Goal: Use online tool/utility: Use online tool/utility

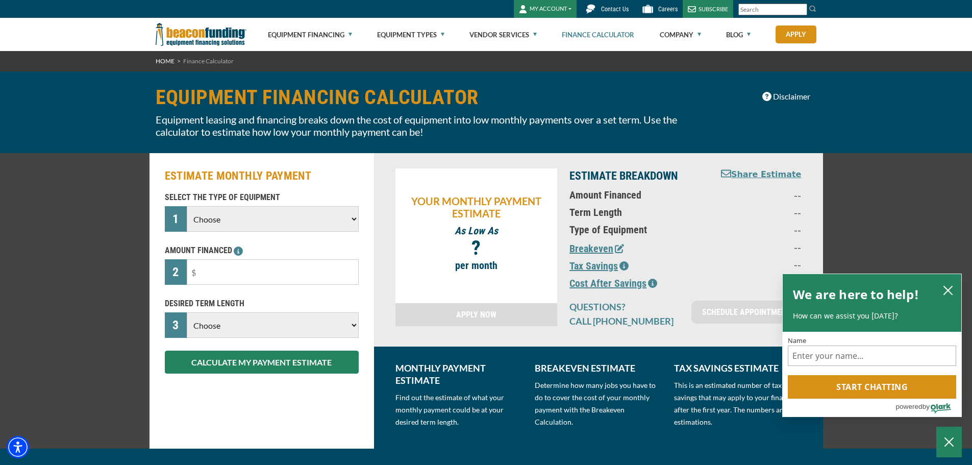
click at [278, 222] on select "Choose Backhoe Boom/Bucket Truck Chipper Commercial Mower Crane DTG/DTF Printin…" at bounding box center [272, 219] width 171 height 26
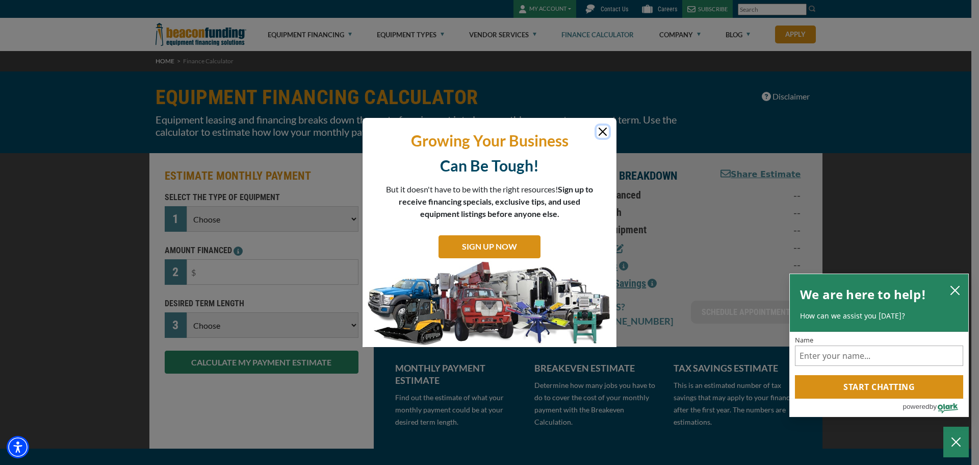
click at [608, 128] on button "Close" at bounding box center [603, 131] width 12 height 12
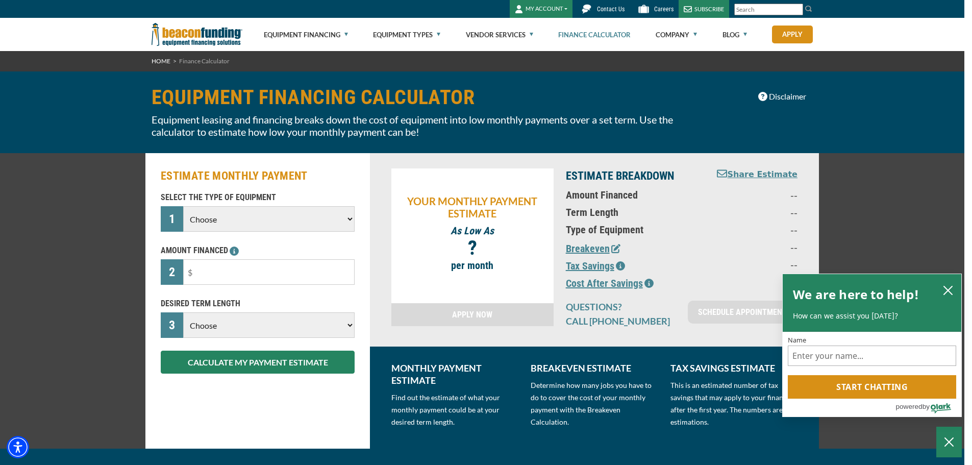
click at [366, 210] on div "ESTIMATE MONTHLY PAYMENT SELECT THE TYPE OF EQUIPMENT 1 Choose Backhoe Boom/Buc…" at bounding box center [257, 300] width 224 height 295
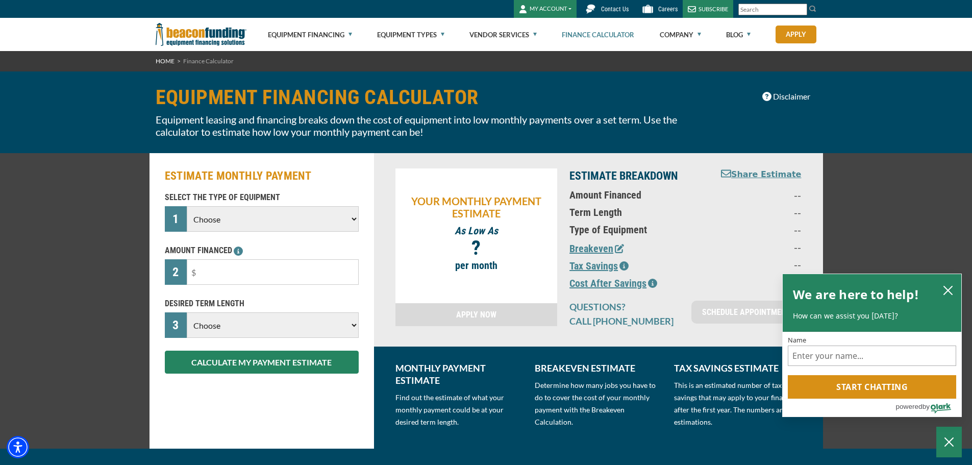
drag, startPoint x: 333, startPoint y: 213, endPoint x: 327, endPoint y: 219, distance: 8.3
click at [333, 213] on select "Choose Backhoe Boom/Bucket Truck Chipper Commercial Mower Crane DTG/DTF Printin…" at bounding box center [272, 219] width 171 height 26
select select "9"
click at [187, 206] on select "Choose Backhoe Boom/Bucket Truck Chipper Commercial Mower Crane DTG/DTF Printin…" at bounding box center [272, 219] width 171 height 26
click at [541, 117] on p "Equipment leasing and financing breaks down the cost of equipment into low mont…" at bounding box center [430, 125] width 549 height 24
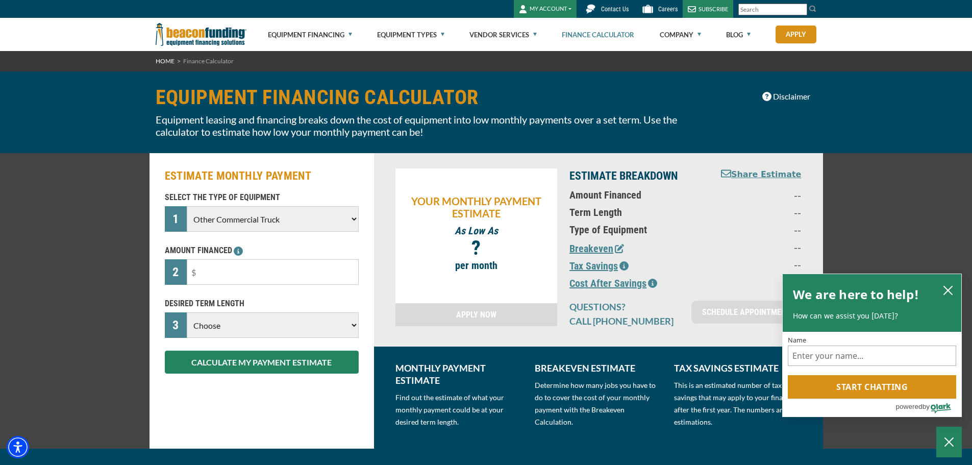
click at [238, 259] on div "AMOUNT FINANCED 2 Please enter the Amount Financed." at bounding box center [262, 264] width 206 height 40
click at [238, 276] on input "text" at bounding box center [272, 272] width 171 height 26
type input "$3"
type input "$25,000"
click at [22, 295] on div "ESTIMATE MONTHLY PAYMENT SELECT THE TYPE OF EQUIPMENT 1 Choose Backhoe Boom/Buc…" at bounding box center [486, 300] width 972 height 295
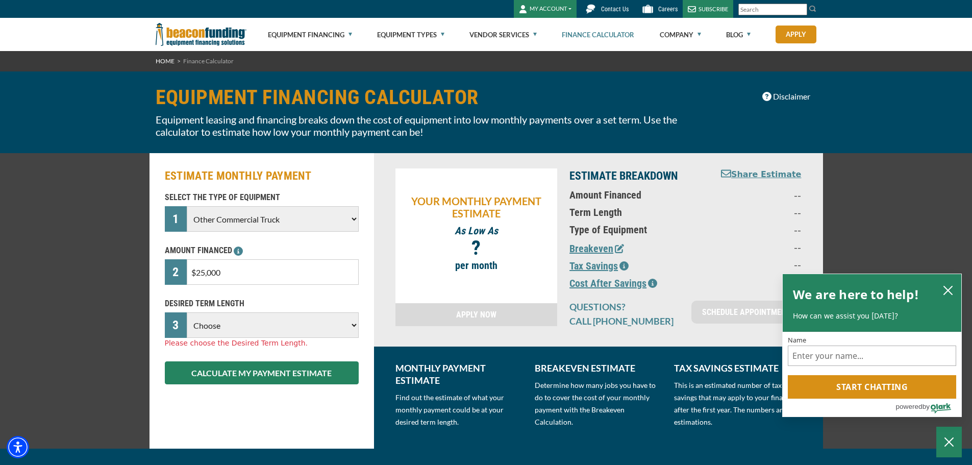
drag, startPoint x: 325, startPoint y: 326, endPoint x: 317, endPoint y: 337, distance: 13.1
click at [325, 326] on select "Choose 36 Months 48 Months 60 Months" at bounding box center [272, 325] width 171 height 26
select select "36"
click at [187, 312] on select "Choose 36 Months 48 Months 60 Months" at bounding box center [272, 325] width 171 height 26
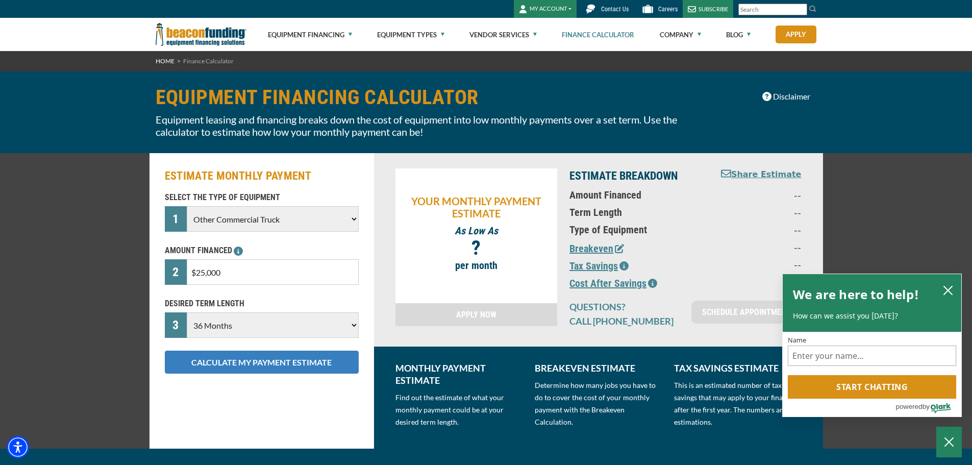
click at [265, 368] on button "CALCULATE MY PAYMENT ESTIMATE" at bounding box center [262, 361] width 194 height 23
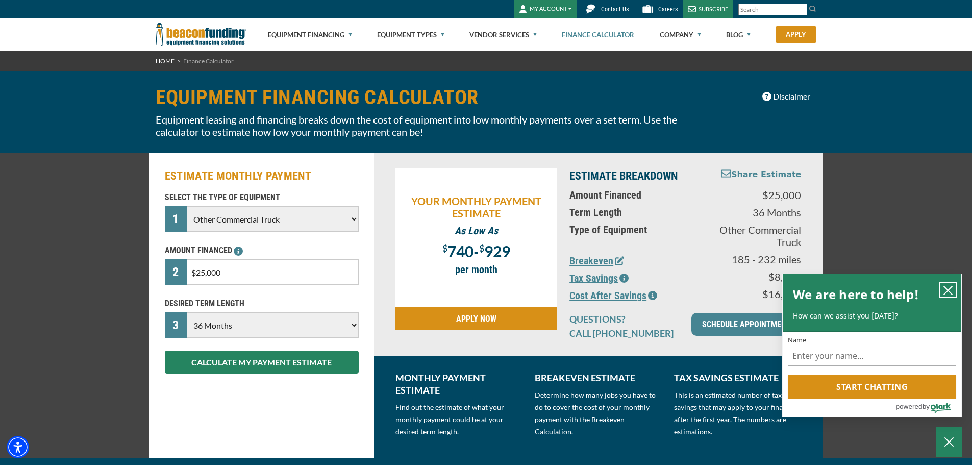
click at [948, 288] on icon "close chatbox" at bounding box center [948, 290] width 8 height 8
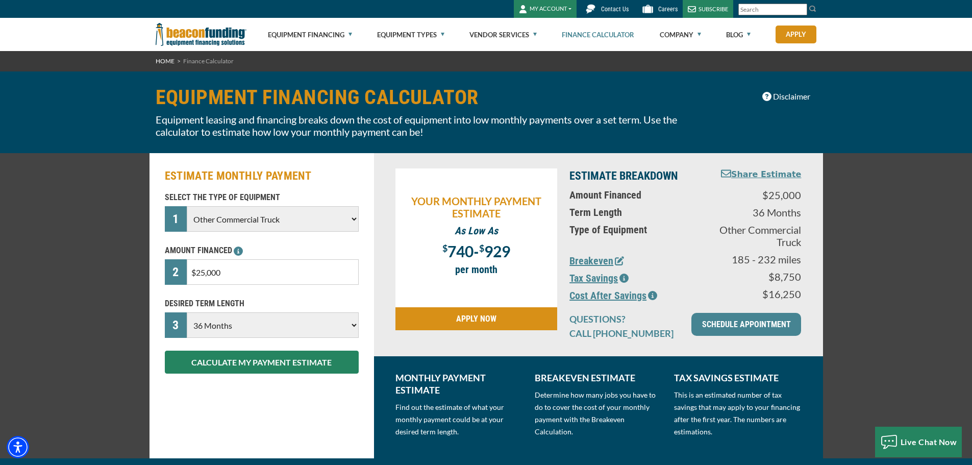
scroll to position [236, 0]
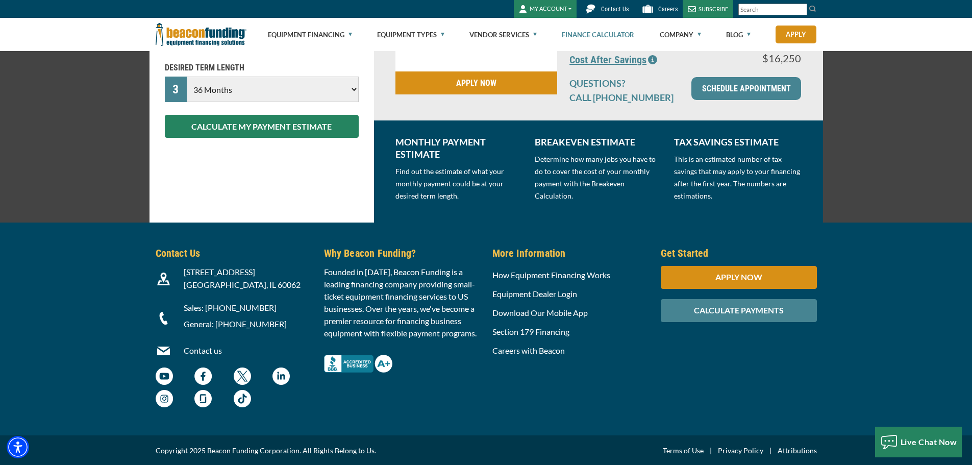
drag, startPoint x: 413, startPoint y: 72, endPoint x: 425, endPoint y: 195, distance: 123.5
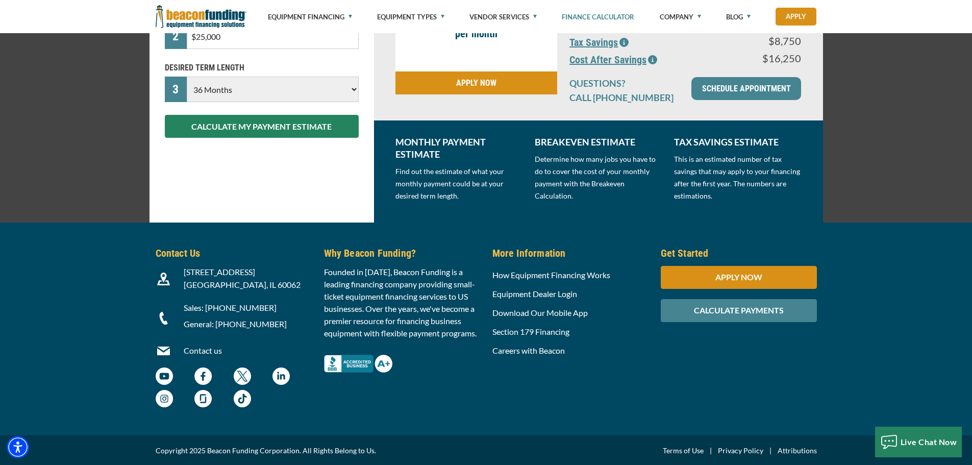
scroll to position [0, 0]
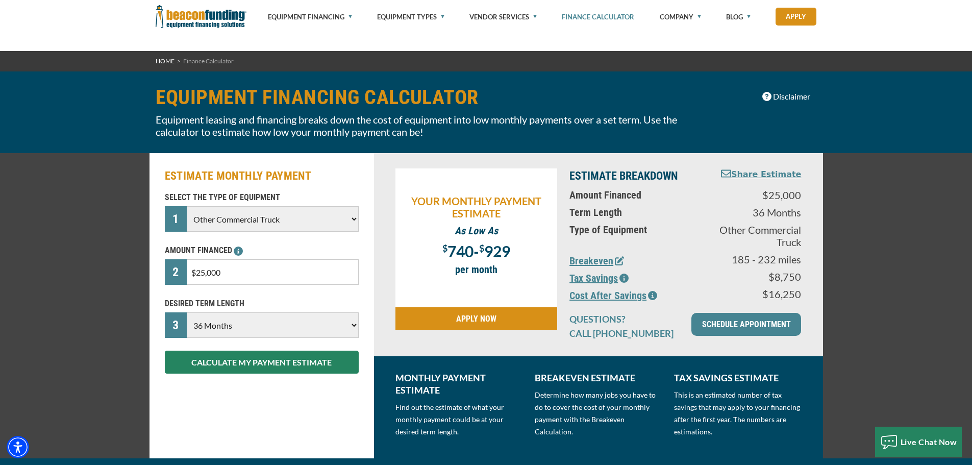
drag, startPoint x: 477, startPoint y: 404, endPoint x: 426, endPoint y: 372, distance: 60.0
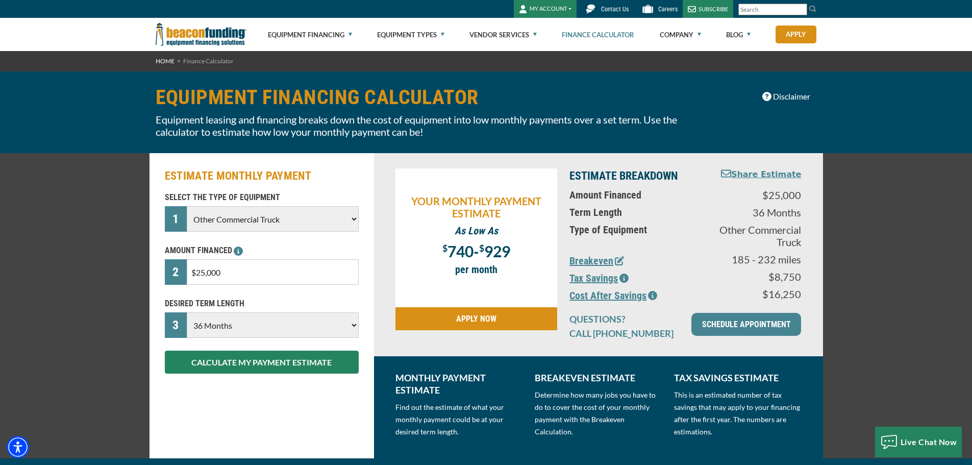
drag, startPoint x: 399, startPoint y: 339, endPoint x: 409, endPoint y: 208, distance: 131.4
drag, startPoint x: 394, startPoint y: 252, endPoint x: 408, endPoint y: 174, distance: 79.7
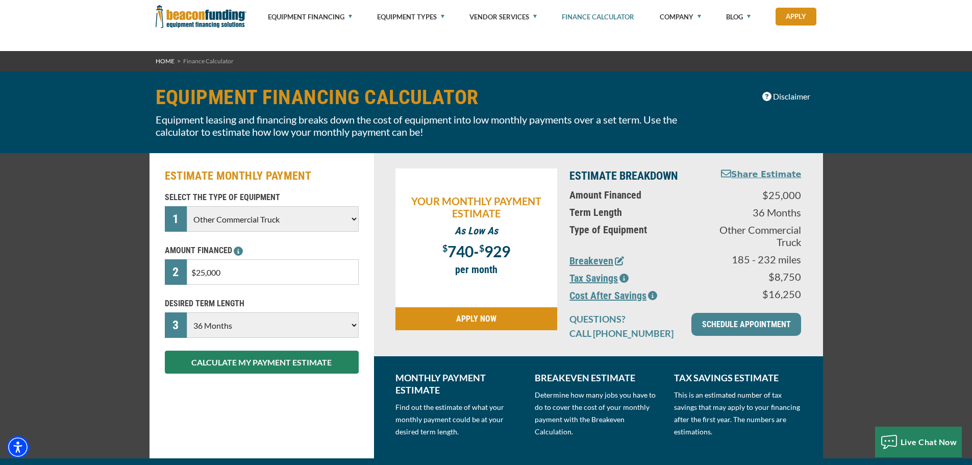
drag, startPoint x: 375, startPoint y: 214, endPoint x: 387, endPoint y: 119, distance: 95.1
drag, startPoint x: 520, startPoint y: 188, endPoint x: 516, endPoint y: 101, distance: 86.8
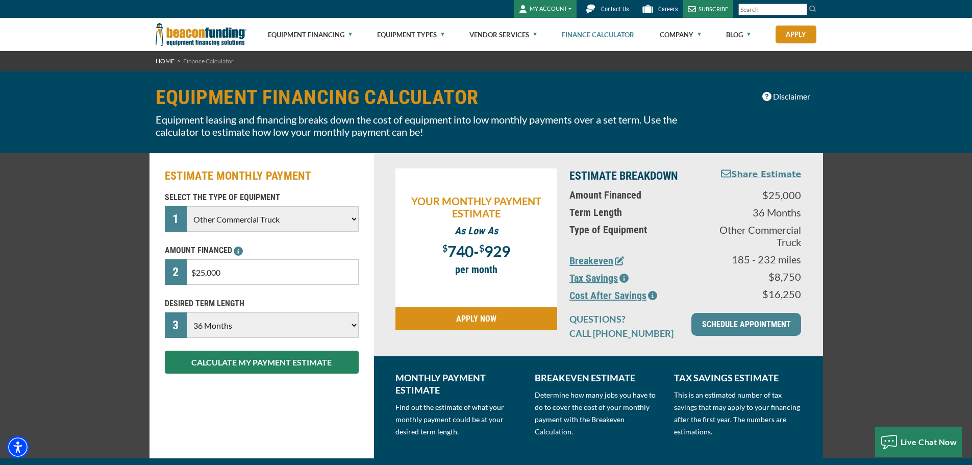
click at [288, 277] on input "$25,000" at bounding box center [272, 272] width 171 height 26
drag, startPoint x: 537, startPoint y: 357, endPoint x: 534, endPoint y: 257, distance: 100.0
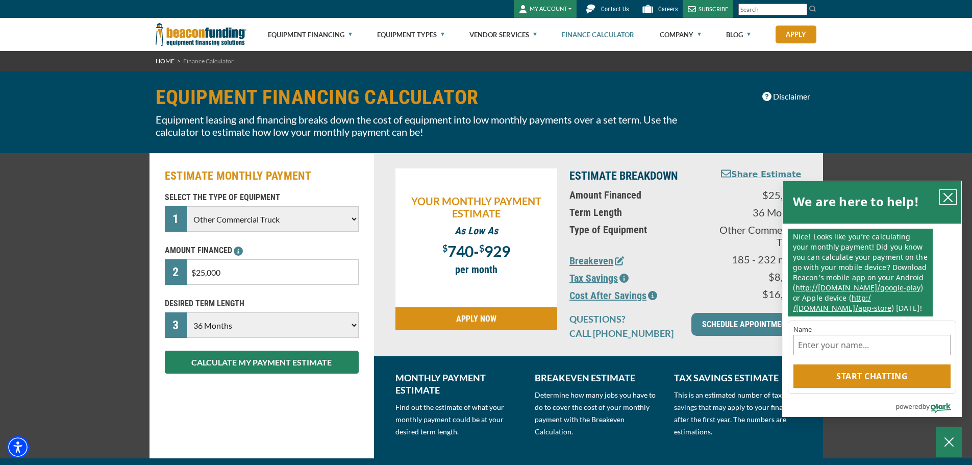
click at [949, 190] on button "close chatbox" at bounding box center [947, 197] width 16 height 14
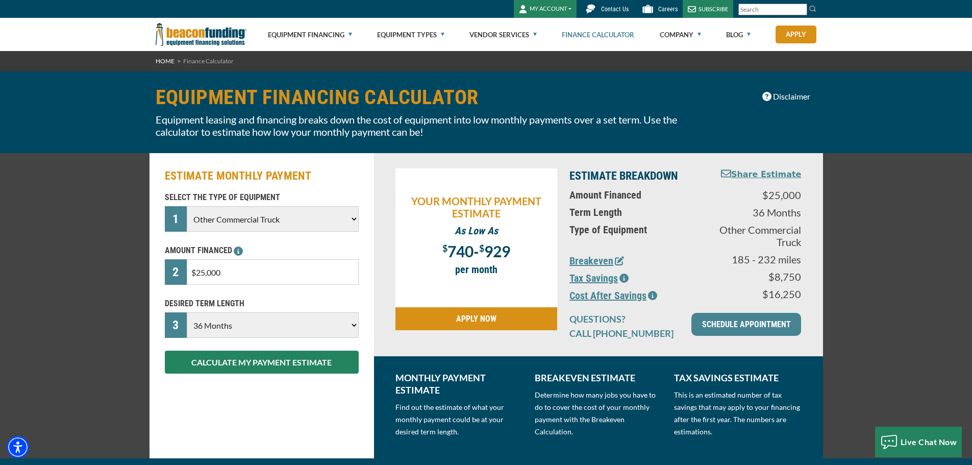
scroll to position [236, 0]
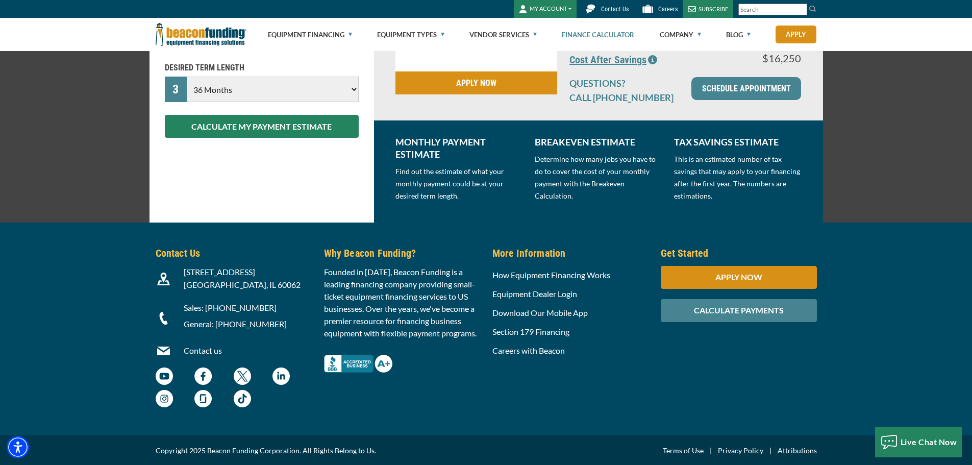
drag, startPoint x: 405, startPoint y: 241, endPoint x: 367, endPoint y: 433, distance: 195.9
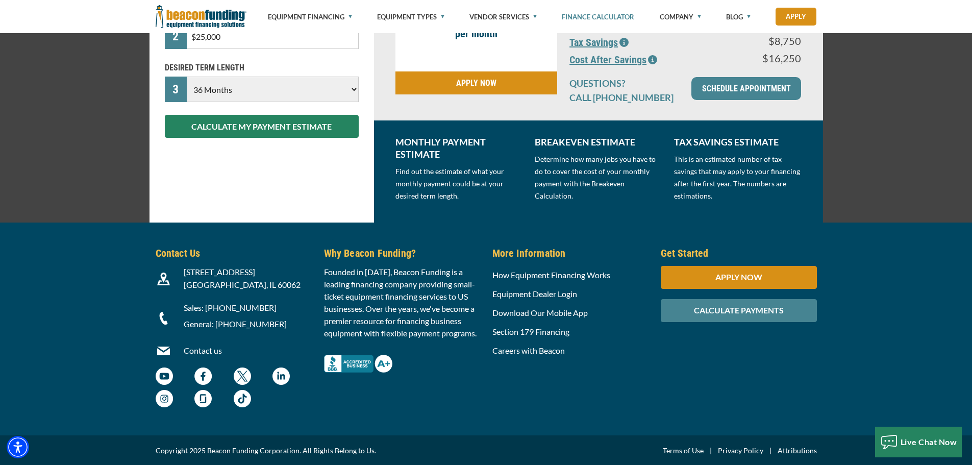
scroll to position [0, 0]
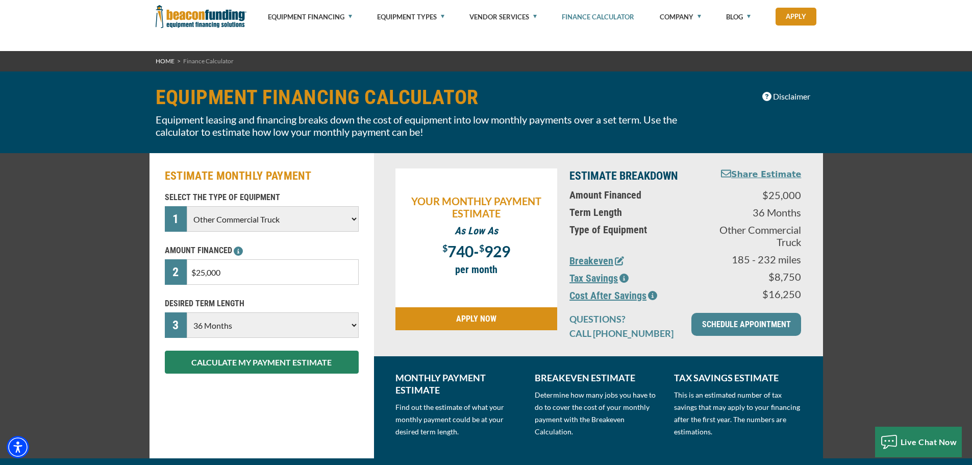
drag, startPoint x: 518, startPoint y: 375, endPoint x: 514, endPoint y: 111, distance: 263.7
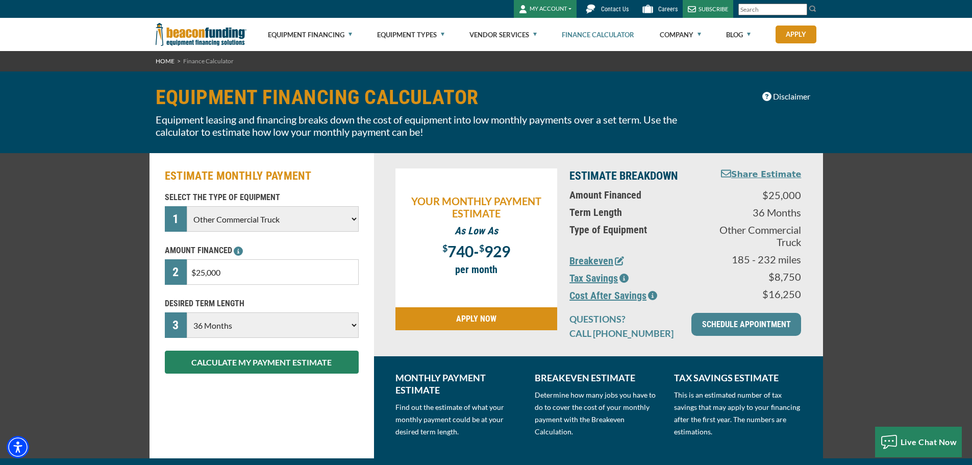
drag, startPoint x: 476, startPoint y: 202, endPoint x: 476, endPoint y: 126, distance: 75.5
